Goal: Information Seeking & Learning: Learn about a topic

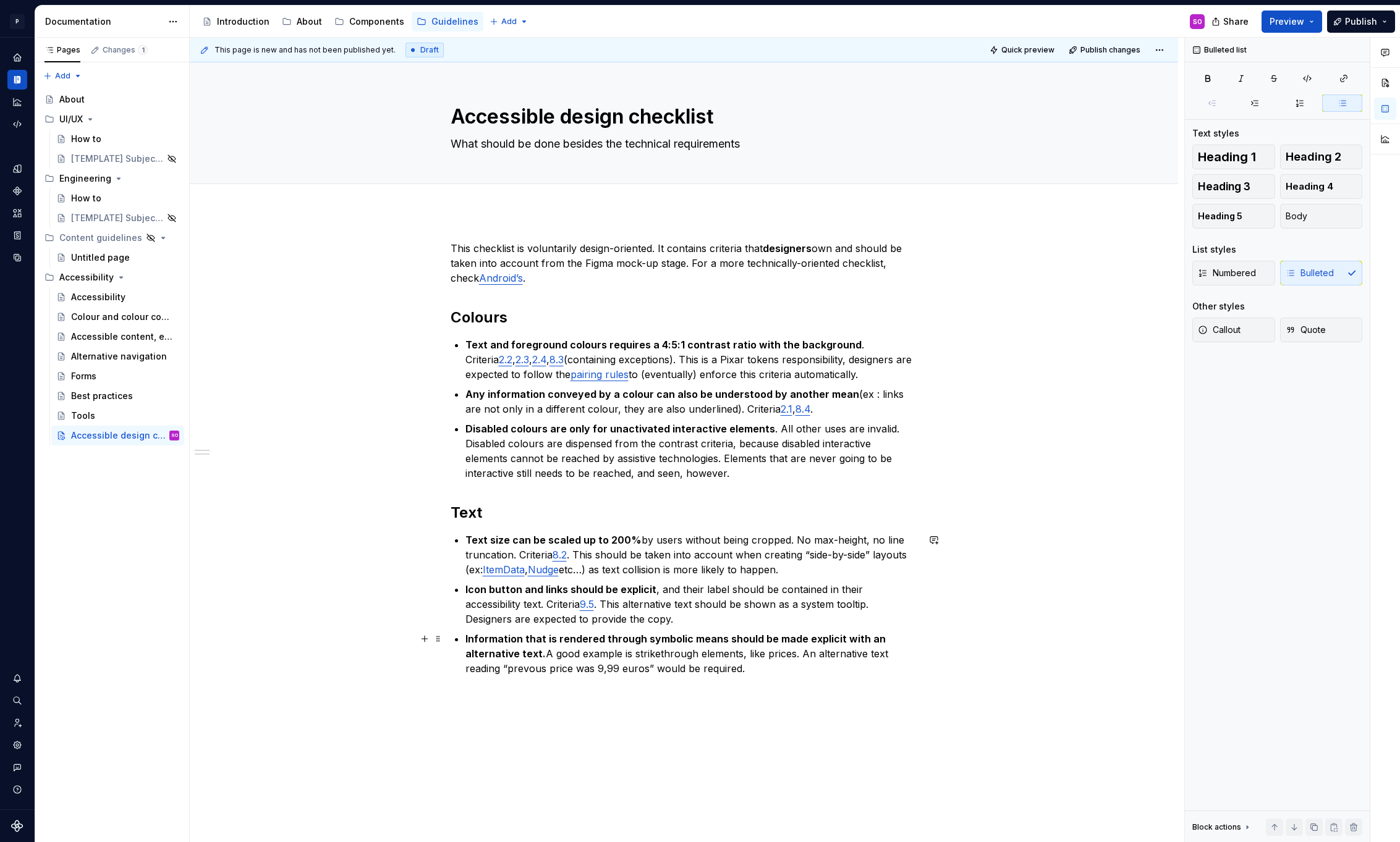
click at [531, 670] on p "Information that is rendered through symbolic means should be made explicit wit…" at bounding box center [692, 653] width 453 height 45
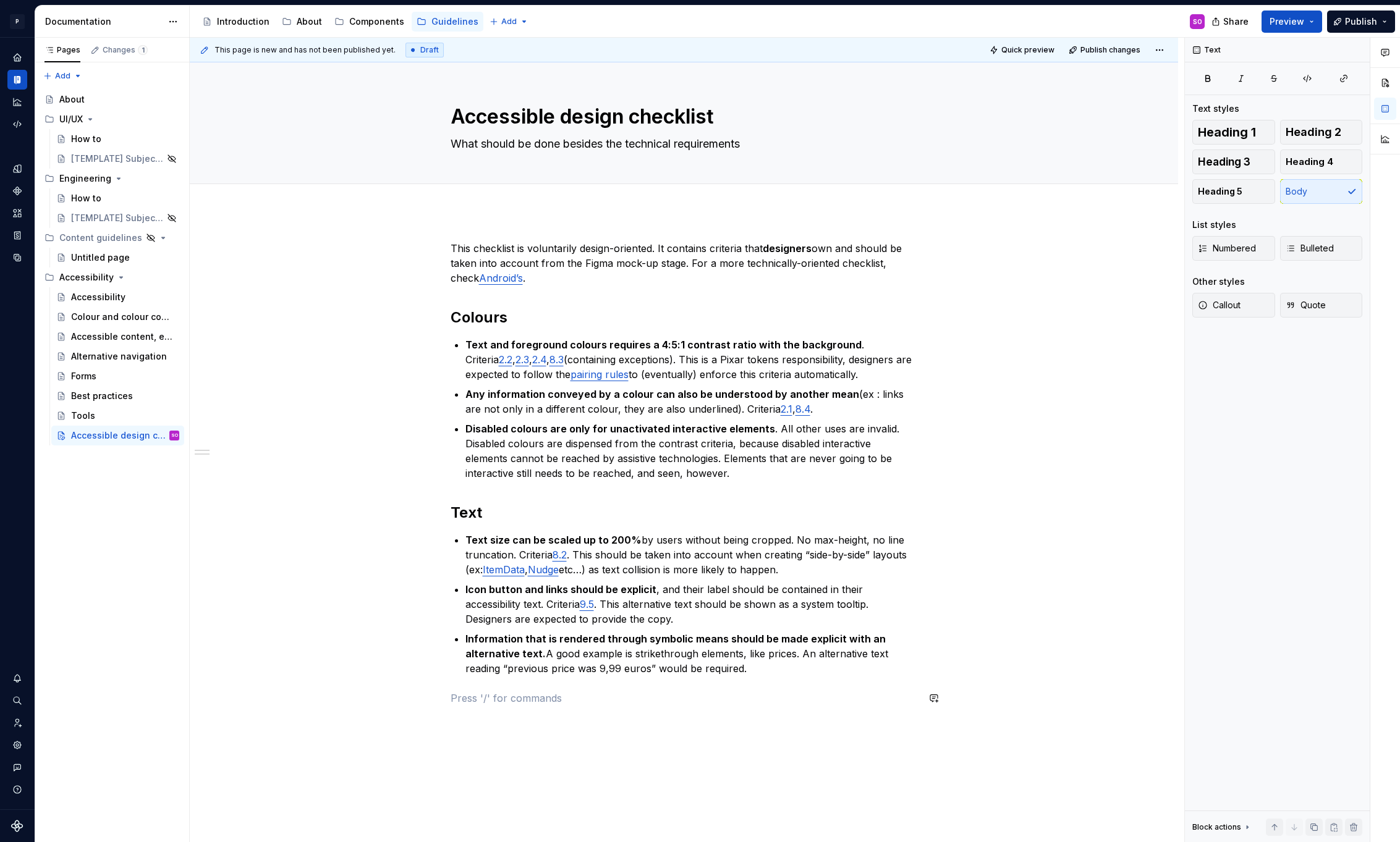
click at [792, 676] on div "This checklist is voluntarily design-oriented. It contains criteria that design…" at bounding box center [684, 473] width 468 height 465
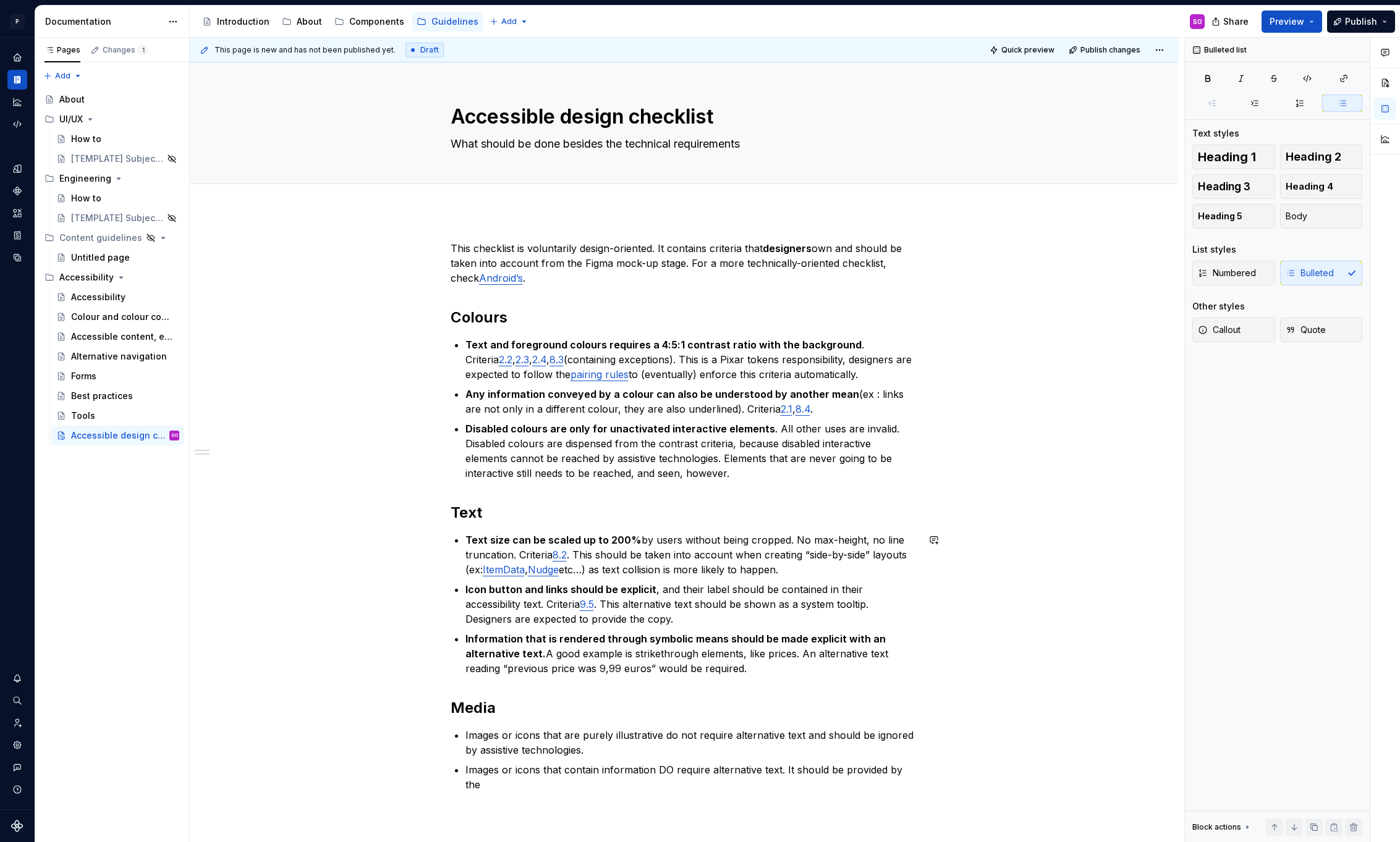
scroll to position [10, 0]
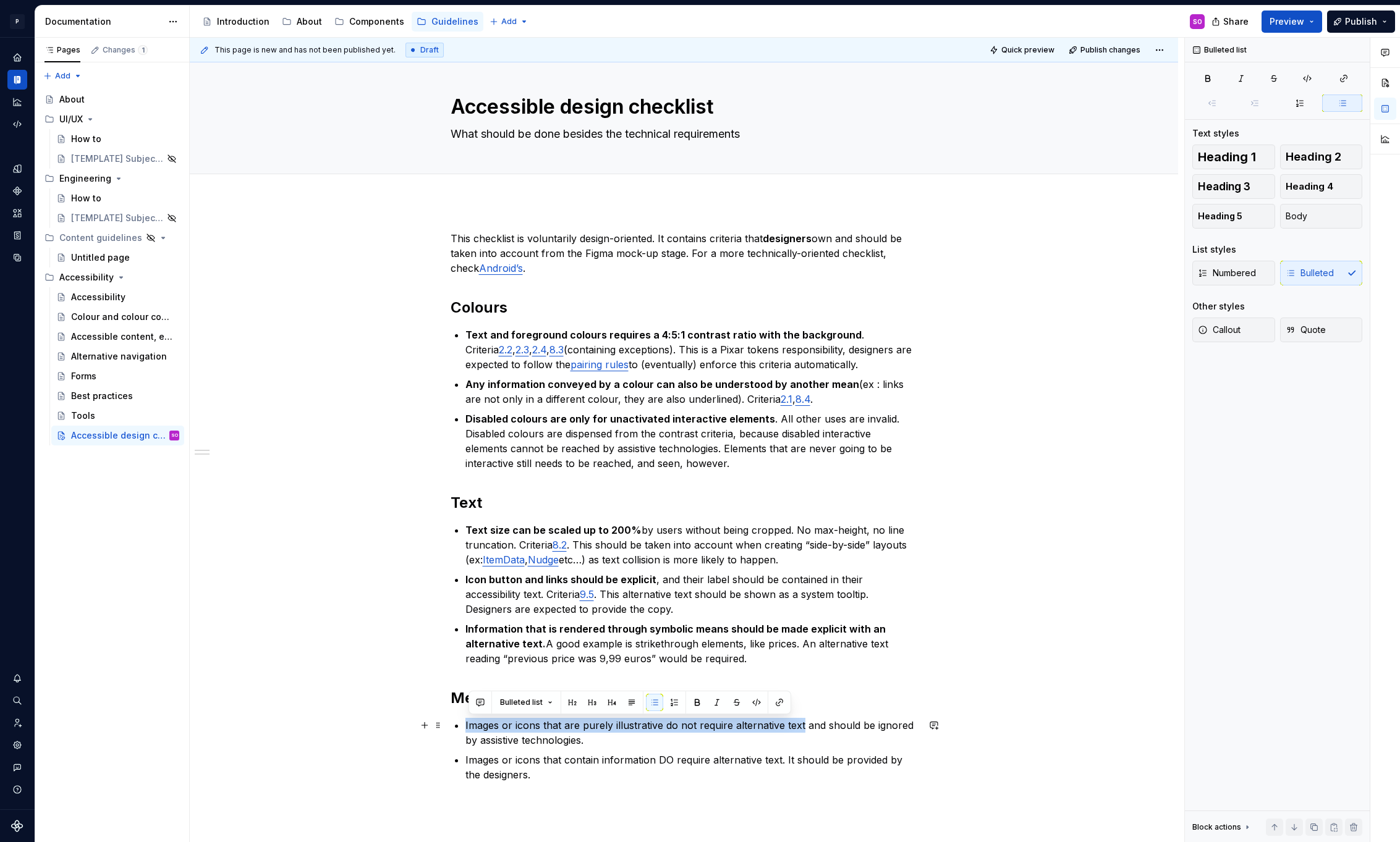
drag, startPoint x: 468, startPoint y: 724, endPoint x: 804, endPoint y: 725, distance: 336.0
click at [804, 725] on p "Images or icons that are purely illustrative do not require alternative text an…" at bounding box center [692, 733] width 453 height 30
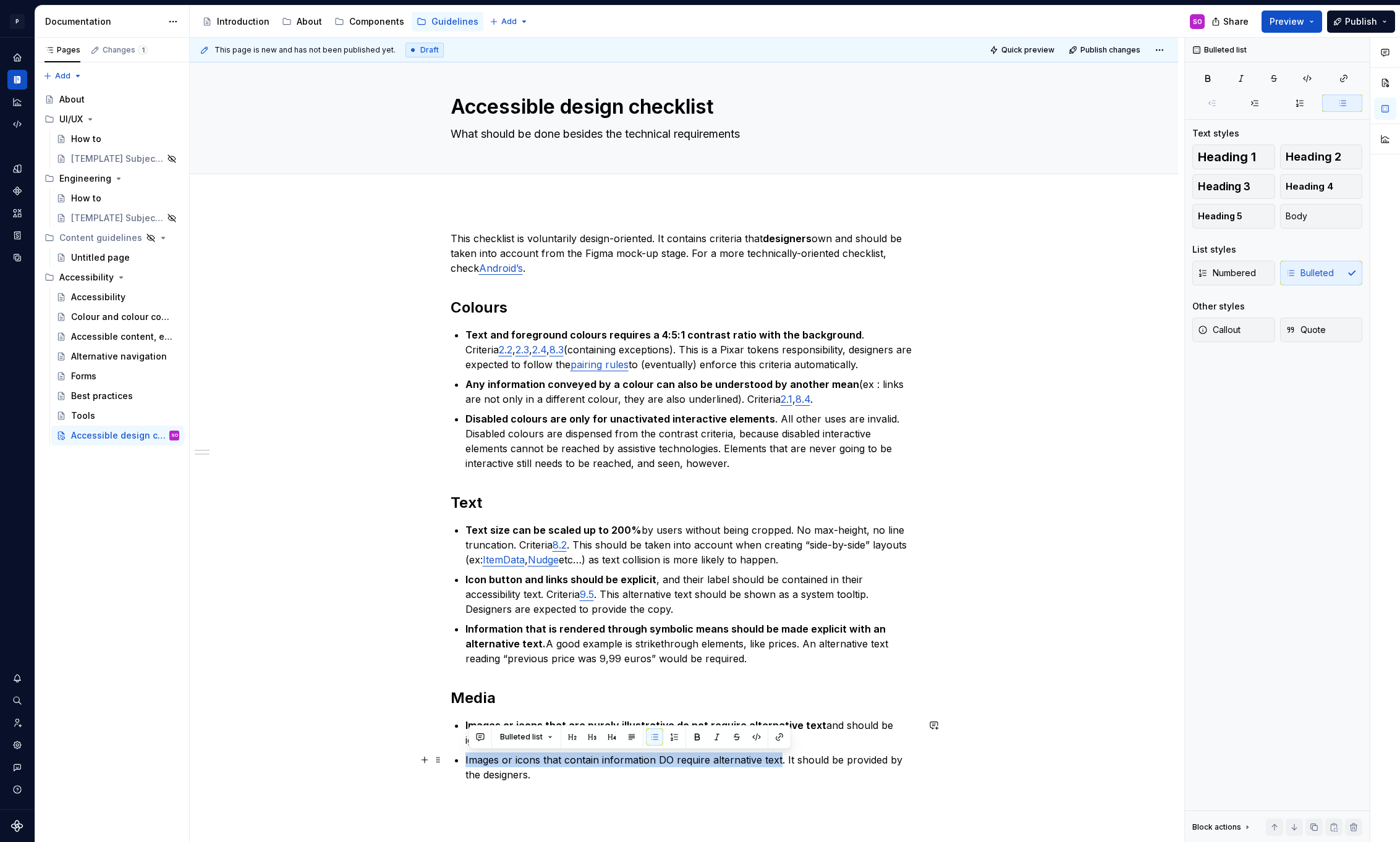
drag, startPoint x: 468, startPoint y: 762, endPoint x: 782, endPoint y: 758, distance: 314.0
click at [782, 758] on p "Images or icons that contain information DO require alternative text. It should…" at bounding box center [692, 768] width 453 height 30
click at [706, 793] on div "This checklist is voluntarily design-oriented. It contains criteria that design…" at bounding box center [684, 514] width 468 height 566
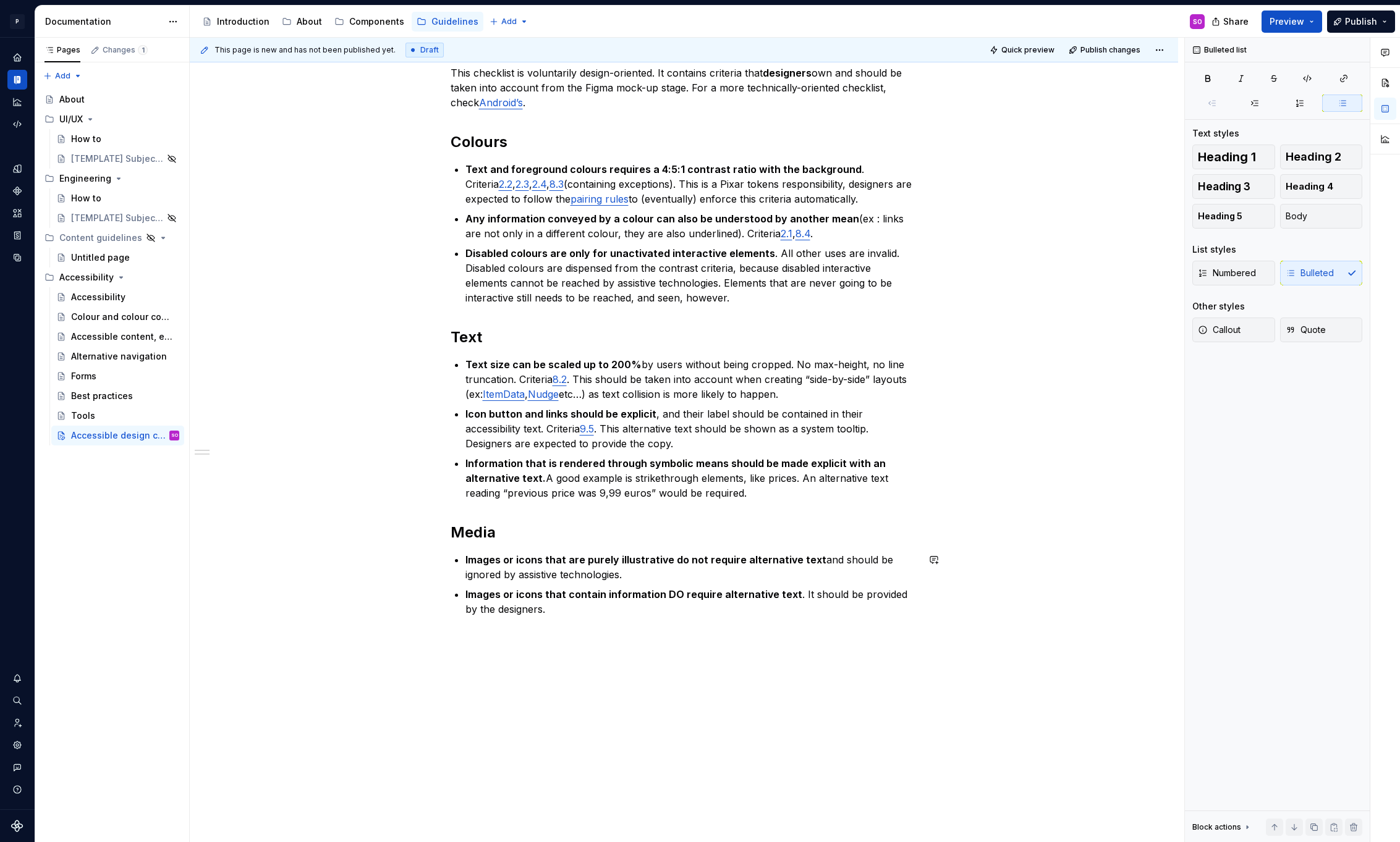
scroll to position [179, 0]
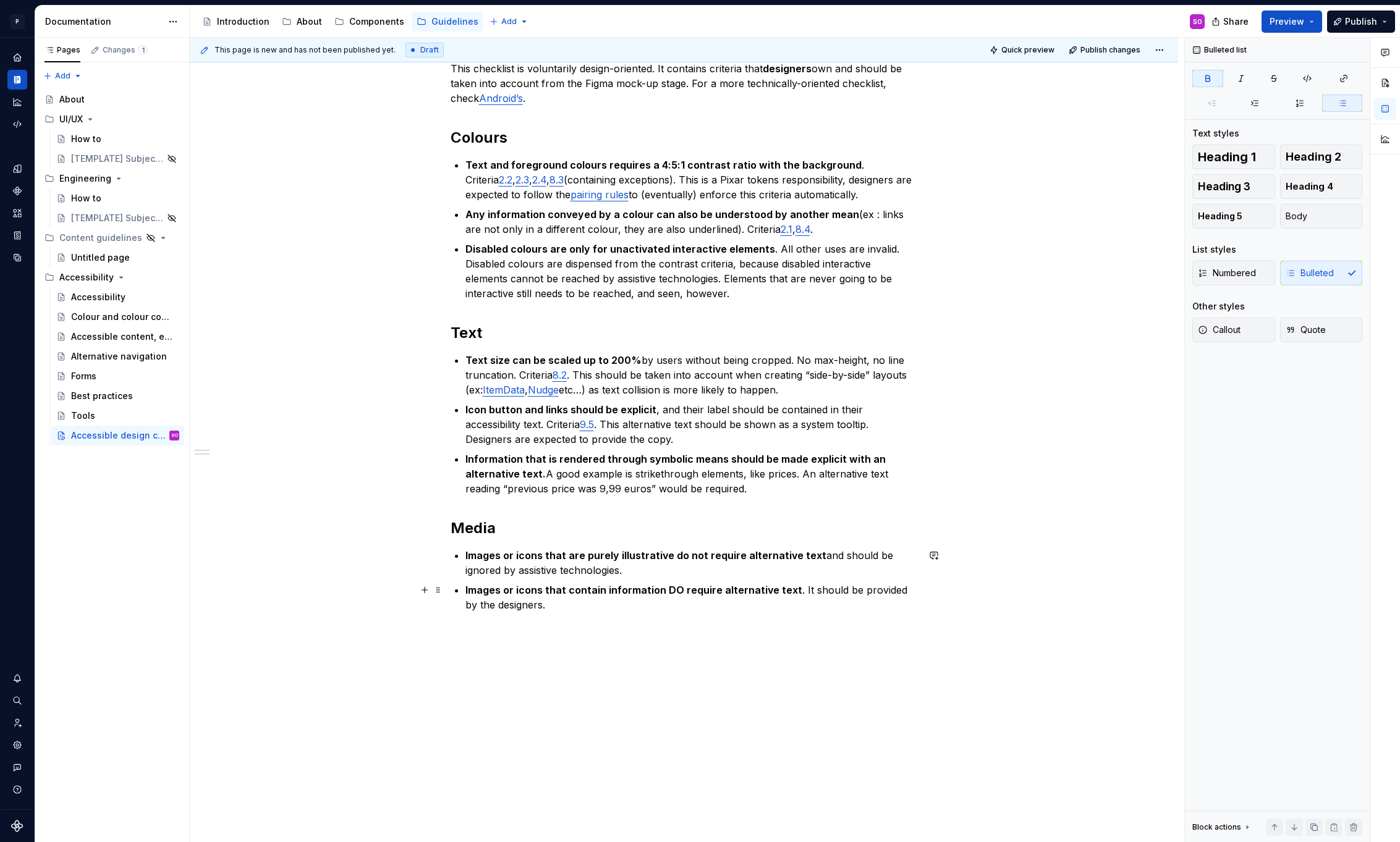
click at [512, 589] on strong "Images or icons that contain information DO require alternative text" at bounding box center [634, 589] width 337 height 12
click at [553, 426] on p "Icon button and links should be explicit , and their label should be contained …" at bounding box center [692, 424] width 453 height 45
click at [726, 227] on p "Any information conveyed by a colour can also be understood by another mean (ex…" at bounding box center [692, 222] width 453 height 30
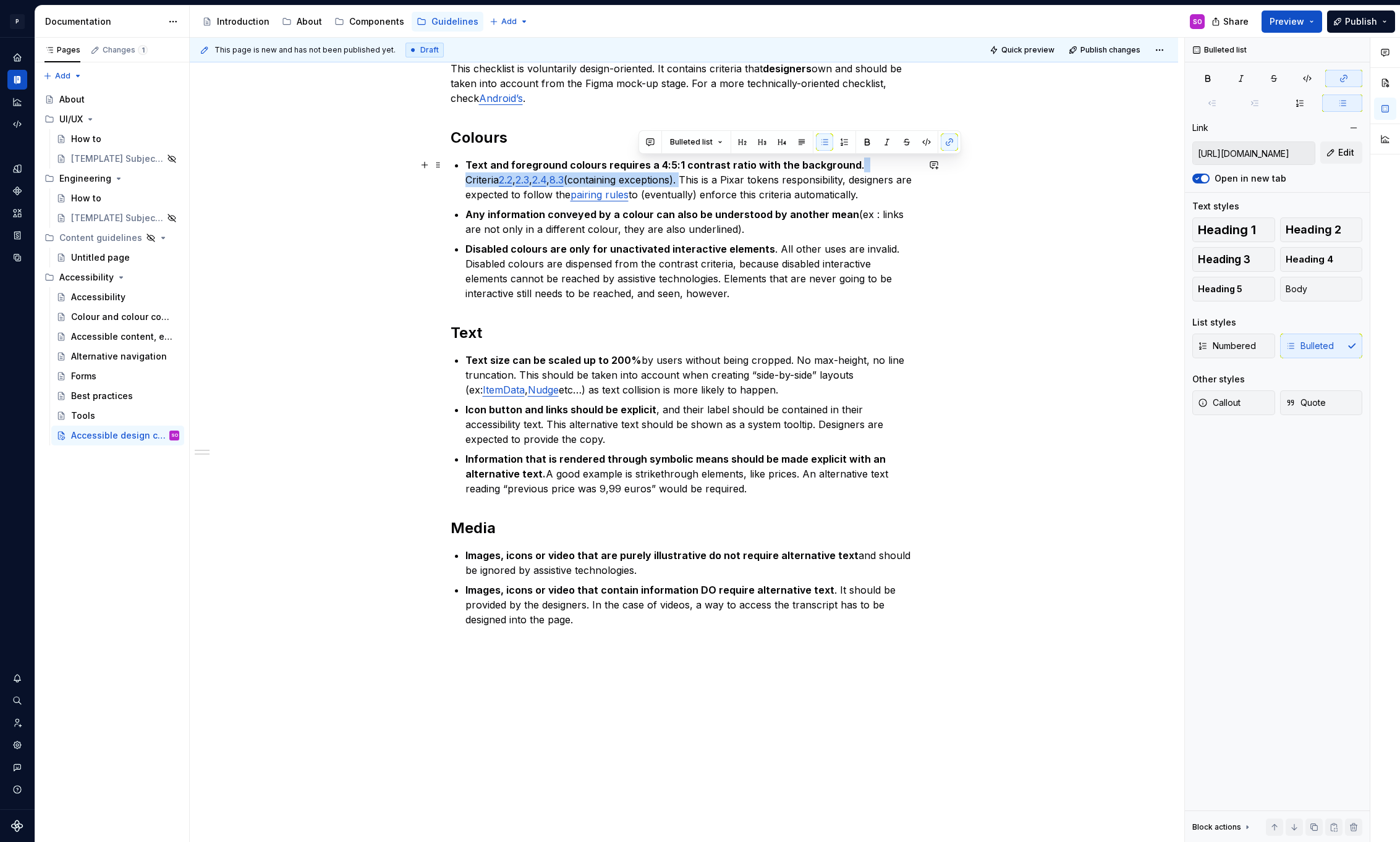
drag, startPoint x: 851, startPoint y: 165, endPoint x: 639, endPoint y: 178, distance: 212.4
click at [639, 178] on p "Text and foreground colours requires a 4:5:1 contrast ratio with the background…" at bounding box center [692, 179] width 453 height 45
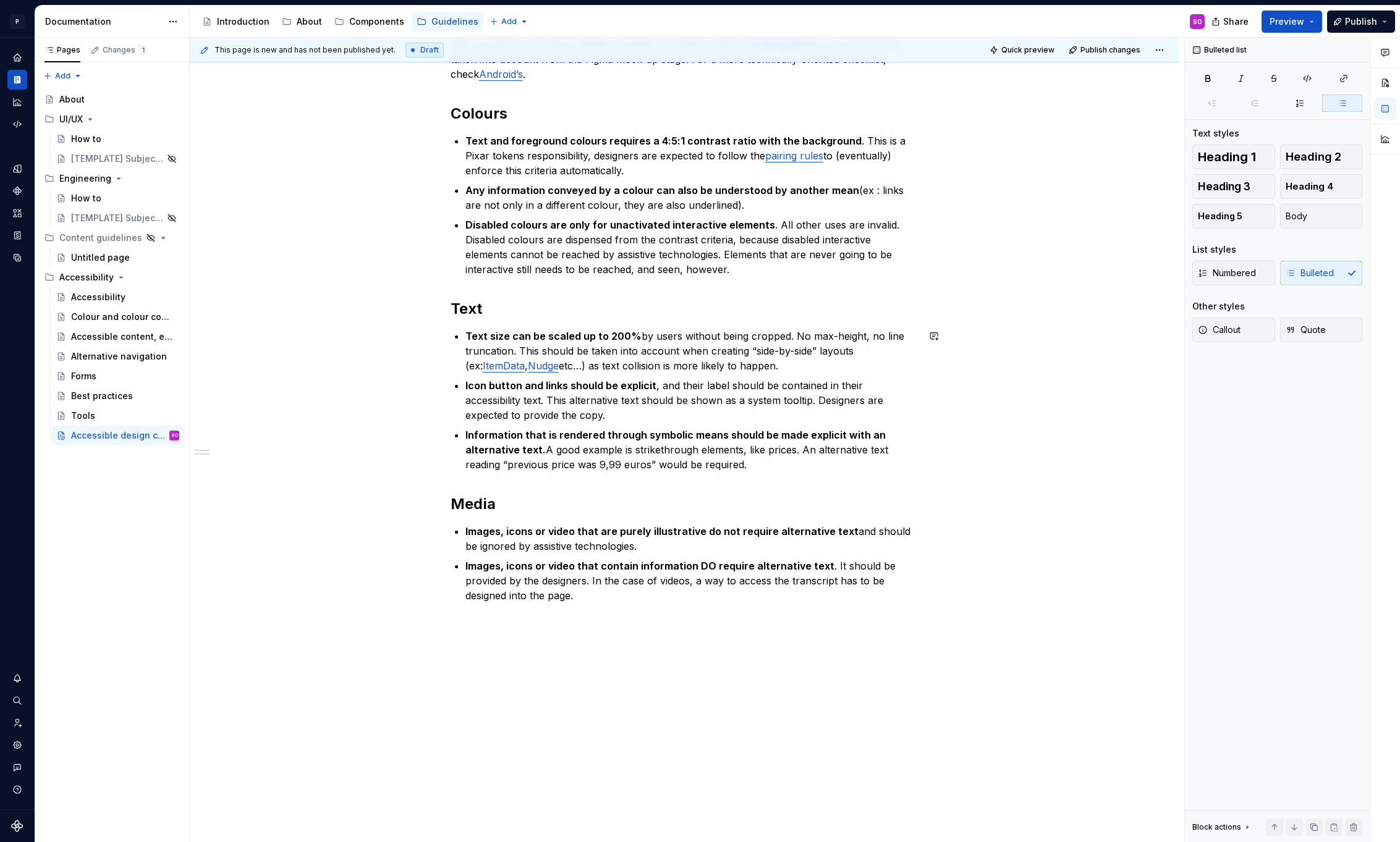
scroll to position [204, 0]
click at [602, 599] on p "Images, icons or video that contain information DO require alternative text . I…" at bounding box center [692, 580] width 453 height 45
click at [577, 635] on p "Users must be able to stop animations or any automatic movement that lasts more…" at bounding box center [692, 642] width 453 height 30
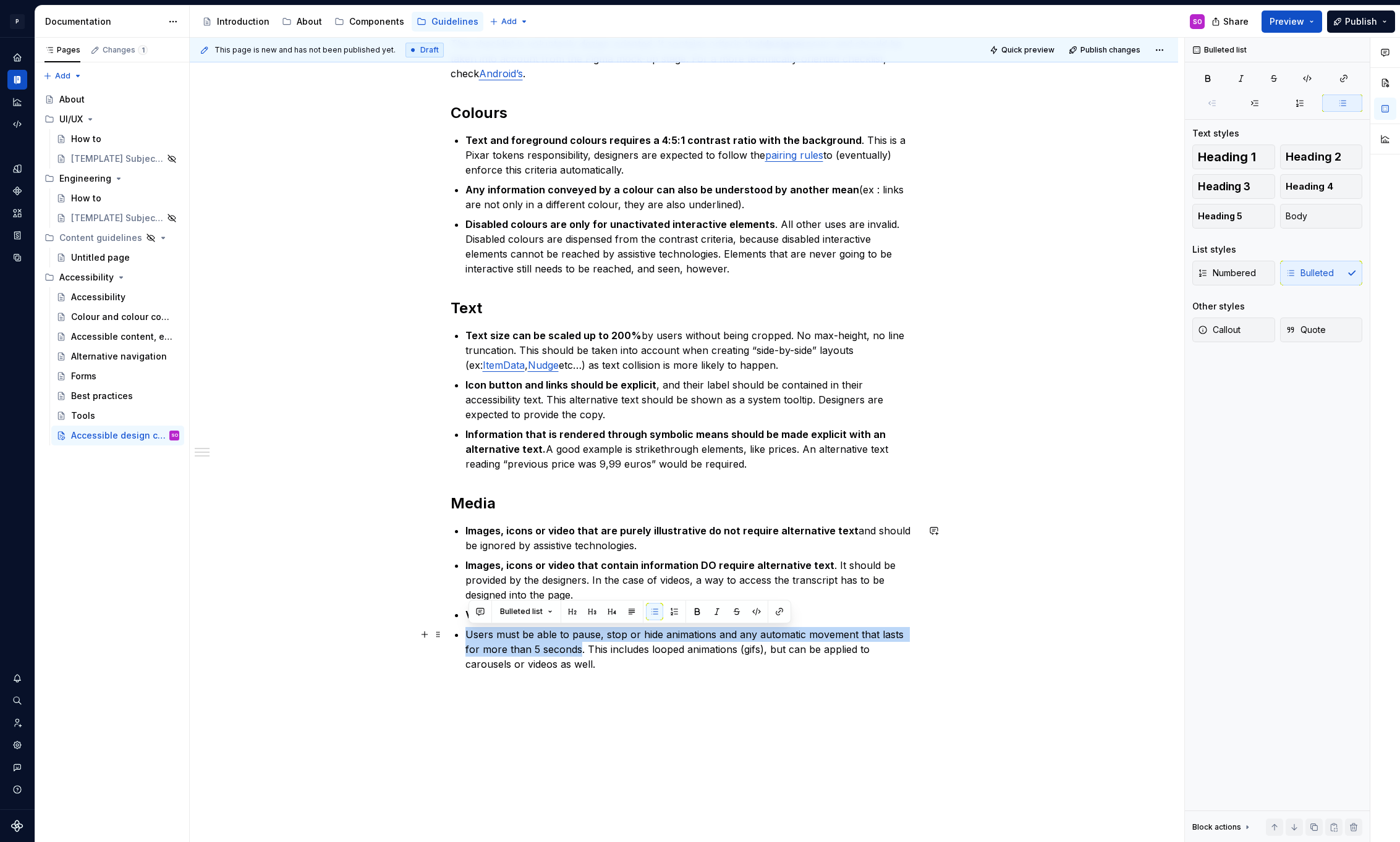
drag, startPoint x: 470, startPoint y: 631, endPoint x: 567, endPoint y: 646, distance: 98.2
click at [567, 646] on p "Users must be able to pause, stop or hide animations and any automatic movement…" at bounding box center [692, 649] width 453 height 45
click at [614, 661] on p "Users must be able to pause, stop or hide animations and any automatic movement…" at bounding box center [692, 649] width 453 height 45
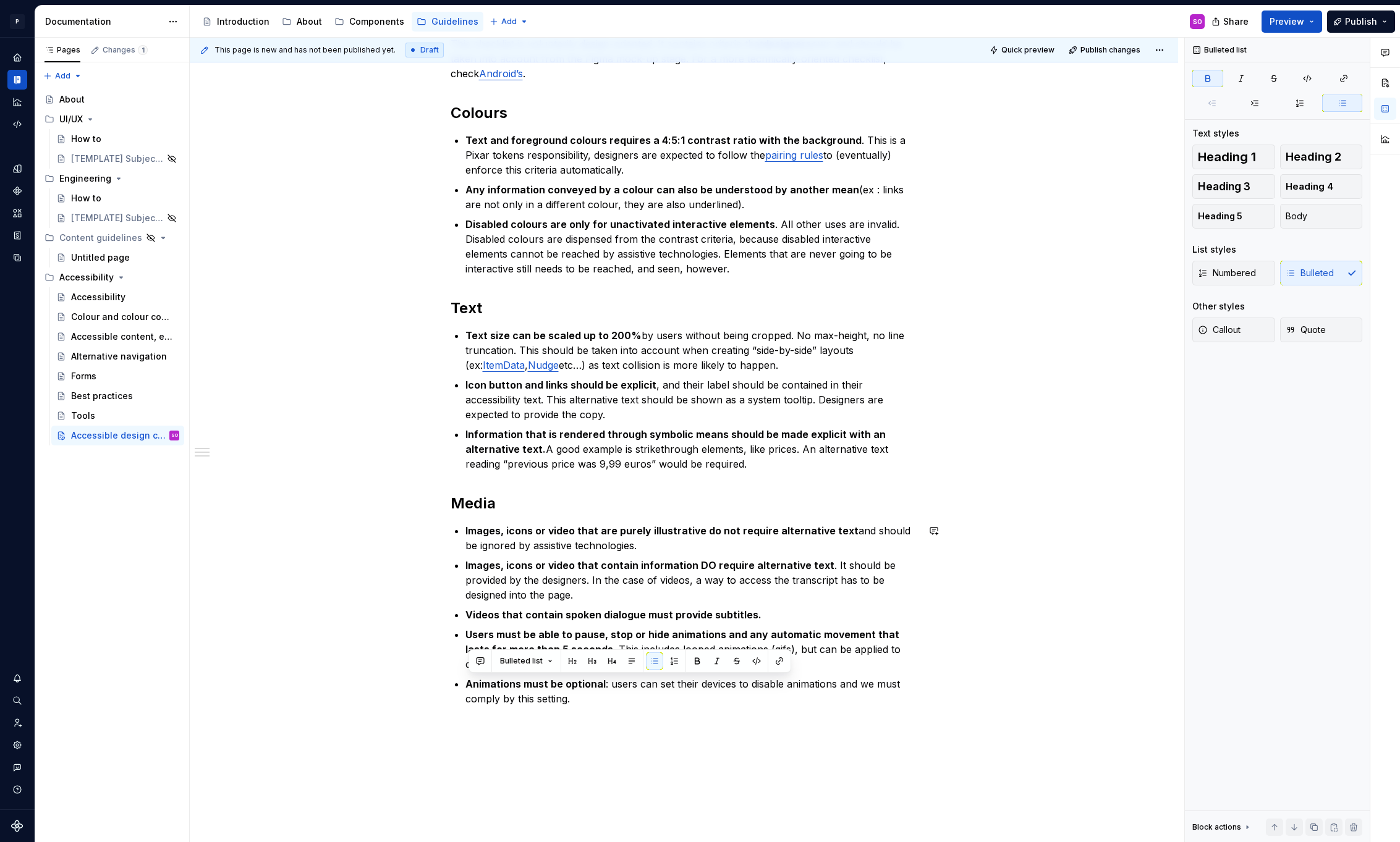
click at [636, 719] on div "This checklist is voluntarily design-oriented. It contains criteria that design…" at bounding box center [684, 378] width 468 height 685
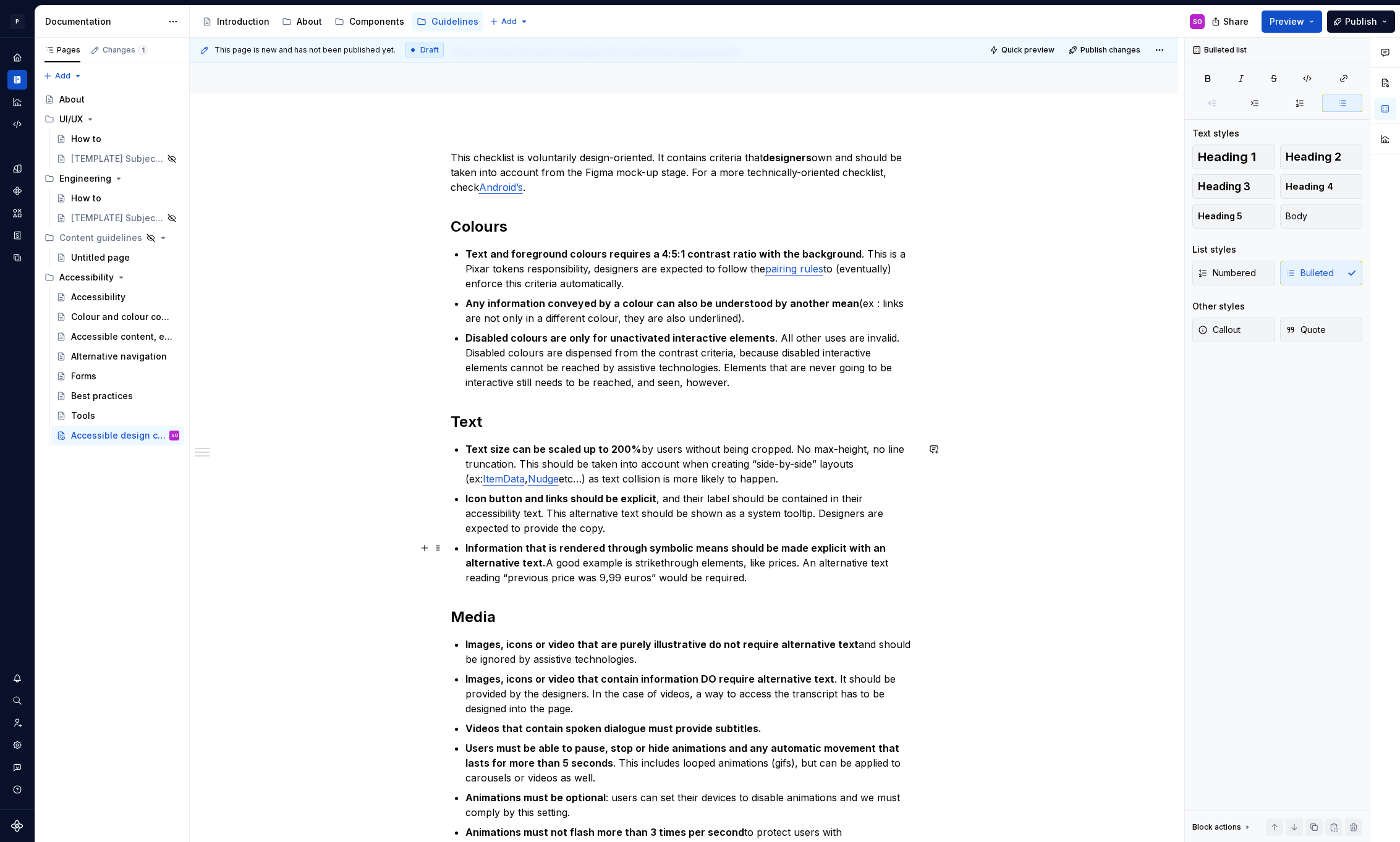
scroll to position [94, 0]
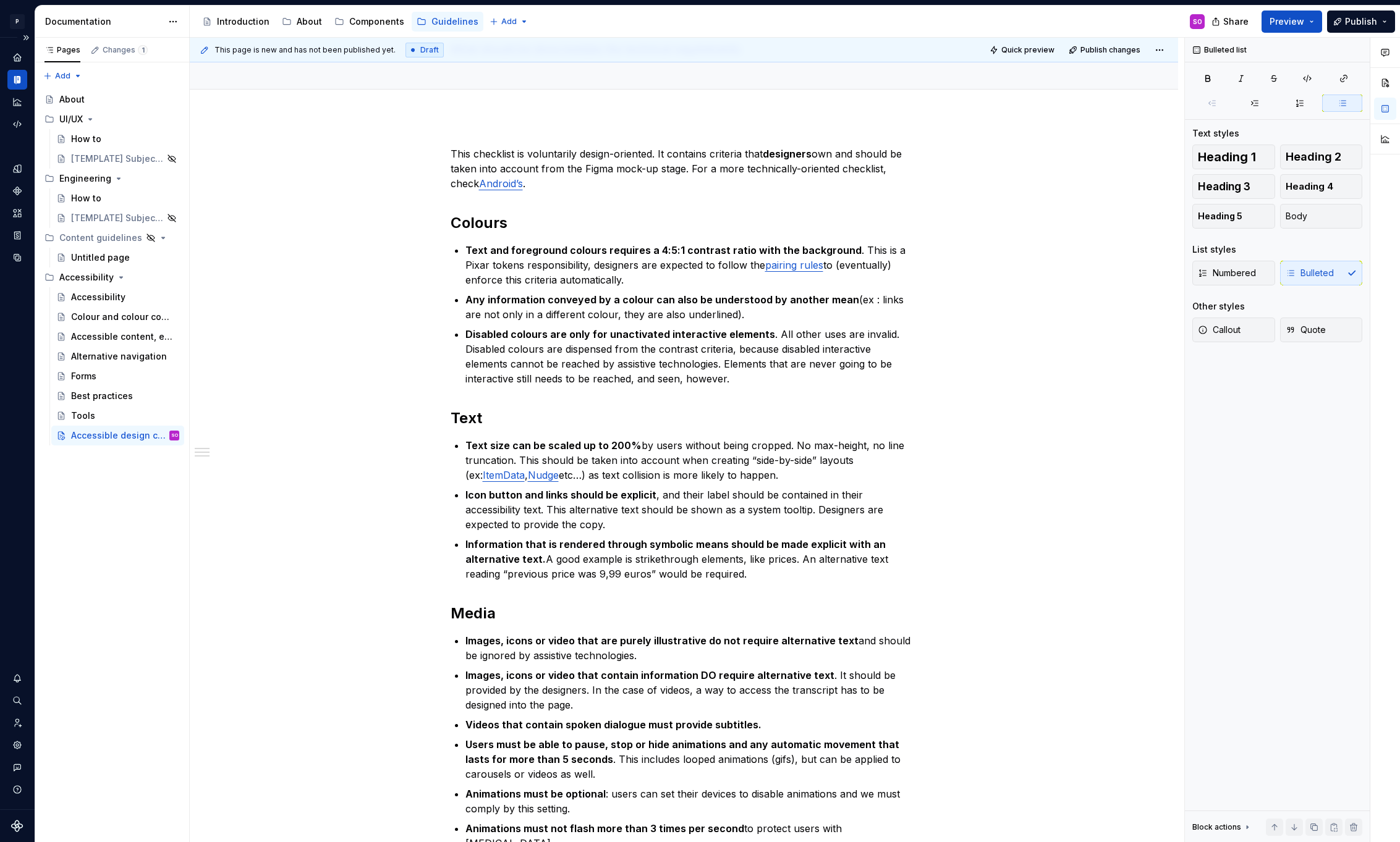
type textarea "*"
